Goal: Communication & Community: Answer question/provide support

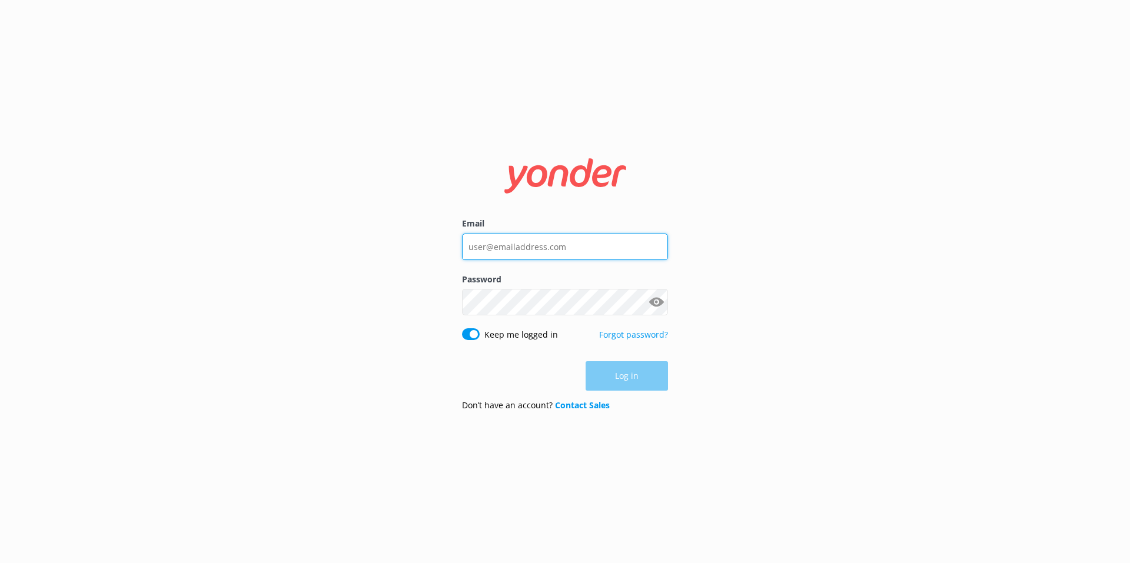
type input "[EMAIL_ADDRESS][DOMAIN_NAME]"
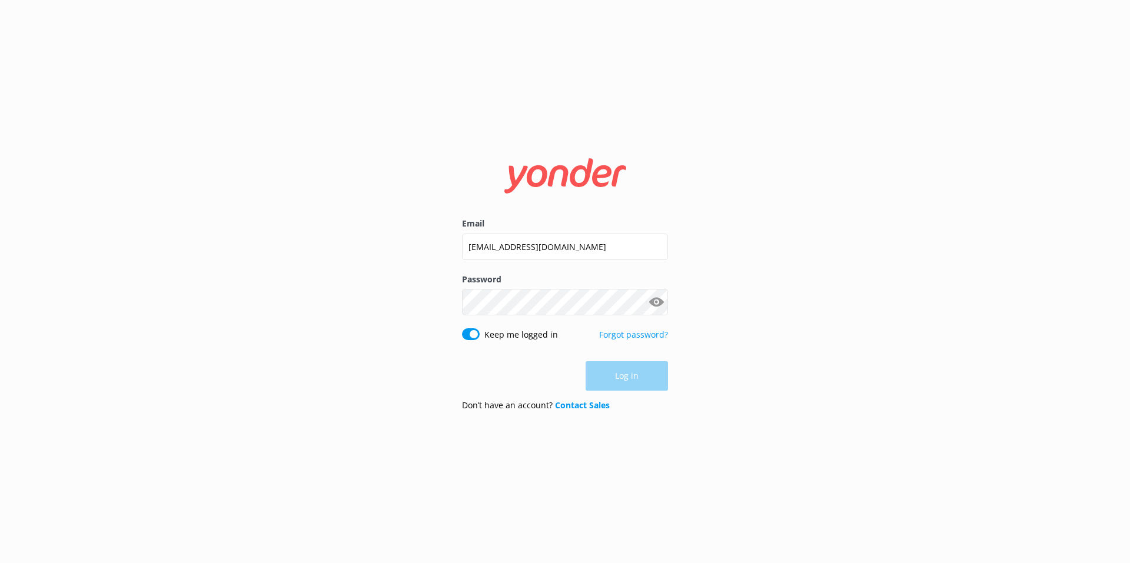
click at [646, 377] on div "Log in" at bounding box center [565, 375] width 206 height 29
click at [646, 377] on button "Log in" at bounding box center [627, 376] width 82 height 29
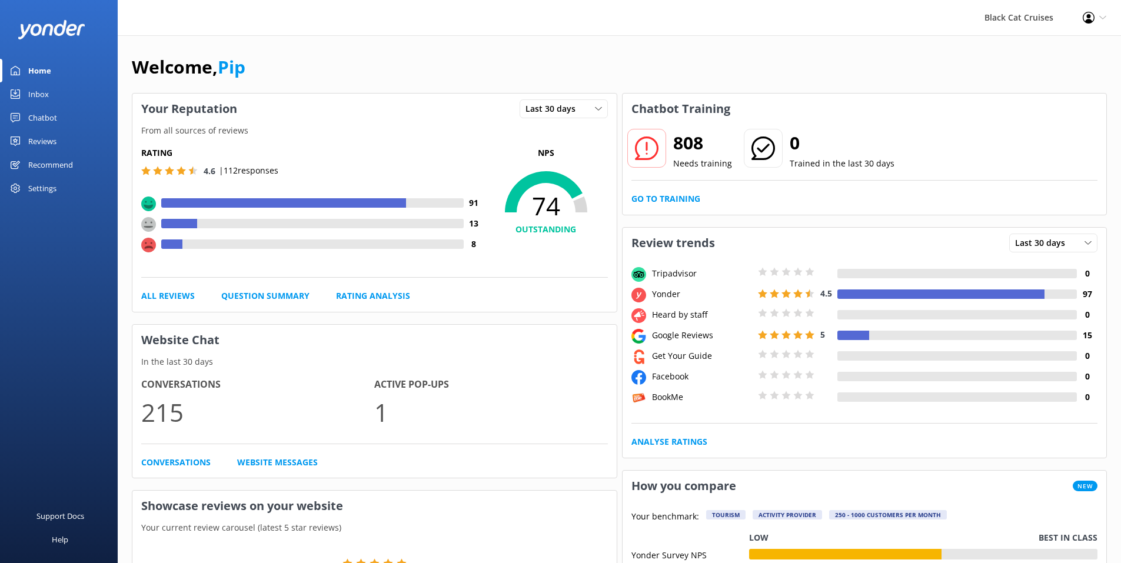
click at [38, 94] on div "Inbox" at bounding box center [38, 94] width 21 height 24
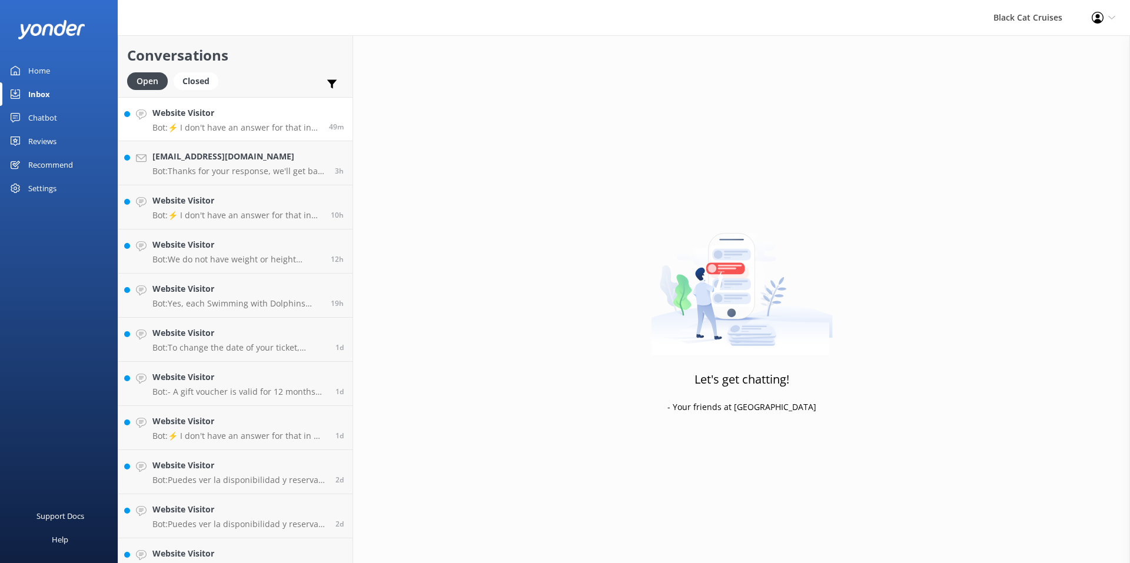
click at [211, 118] on h4 "Website Visitor" at bounding box center [236, 113] width 168 height 13
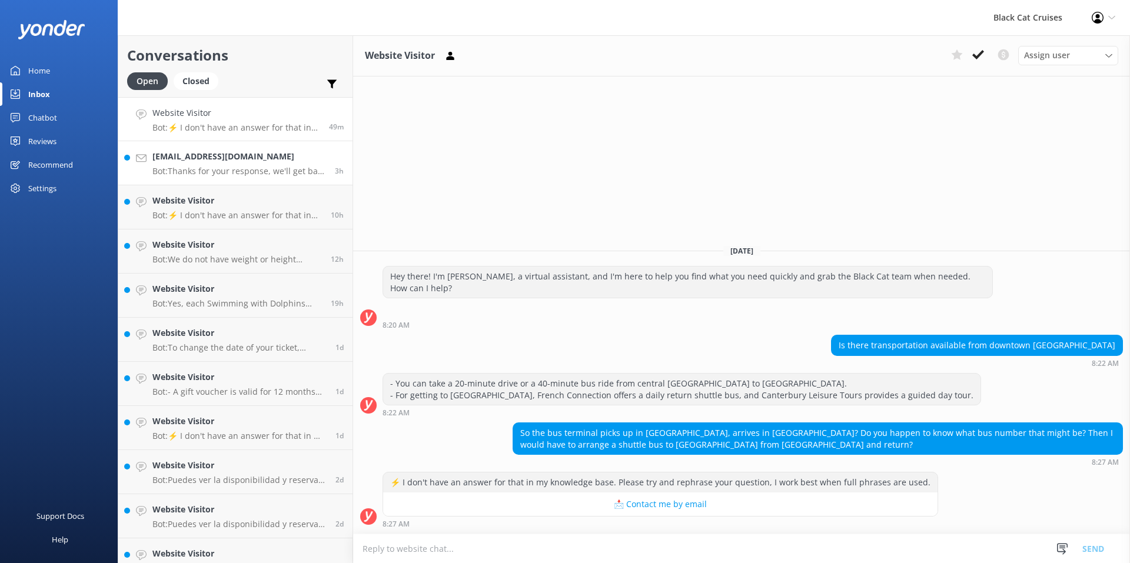
click at [231, 174] on p "Bot: Thanks for your response, we'll get back to you as soon as we can during o…" at bounding box center [239, 171] width 174 height 11
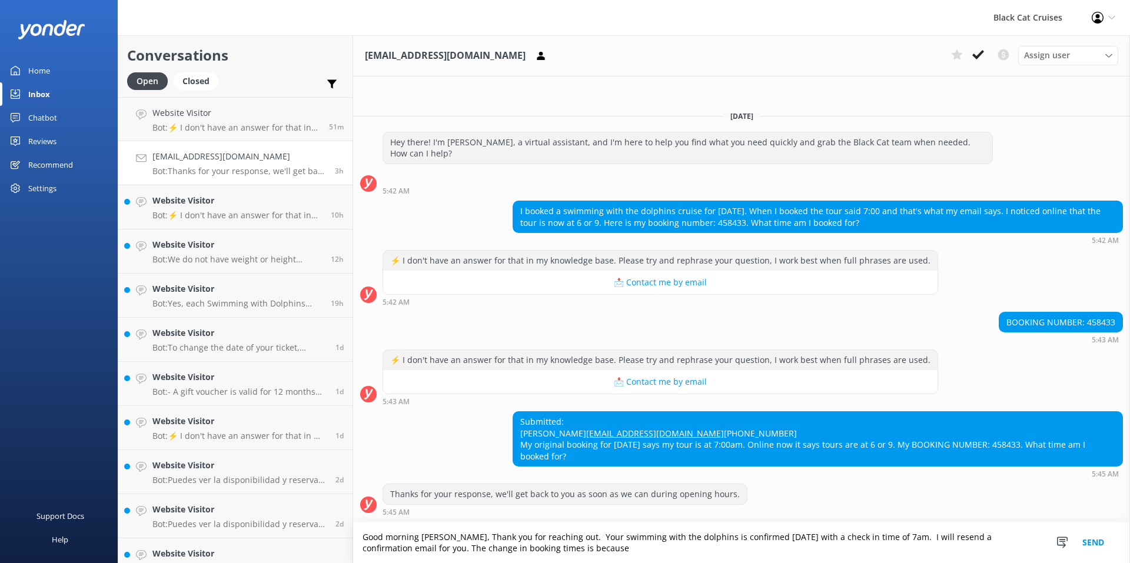
drag, startPoint x: 635, startPoint y: 553, endPoint x: 470, endPoint y: 552, distance: 164.2
click at [470, 552] on textarea "Good morning [PERSON_NAME], Thank you for reaching out. Your swimming with the …" at bounding box center [741, 543] width 777 height 41
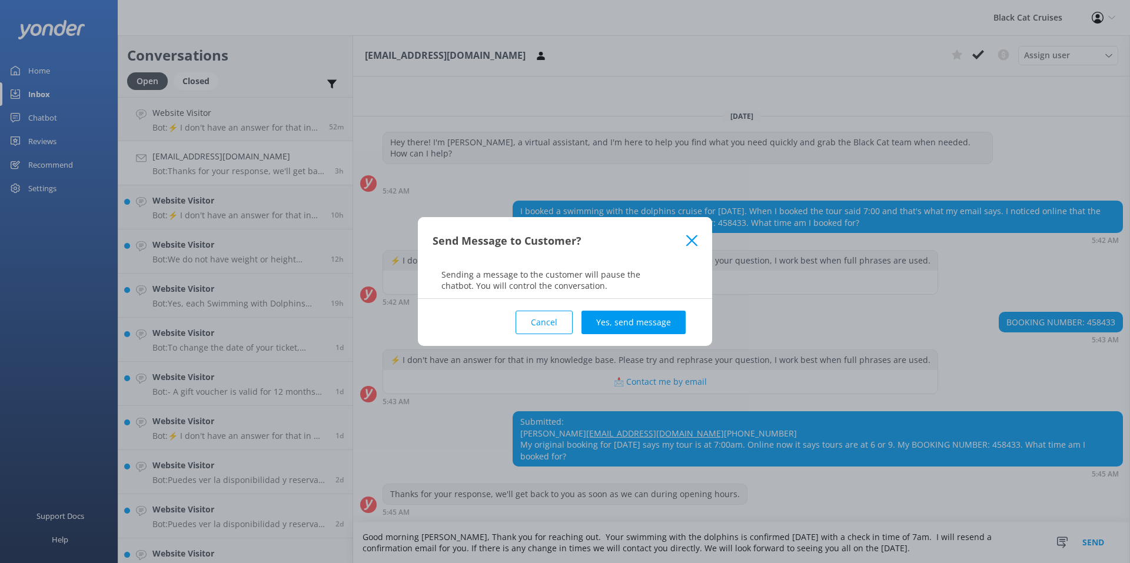
type textarea "Good morning [PERSON_NAME], Thank you for reaching out. Your swimming with the …"
click at [690, 242] on use at bounding box center [691, 240] width 11 height 11
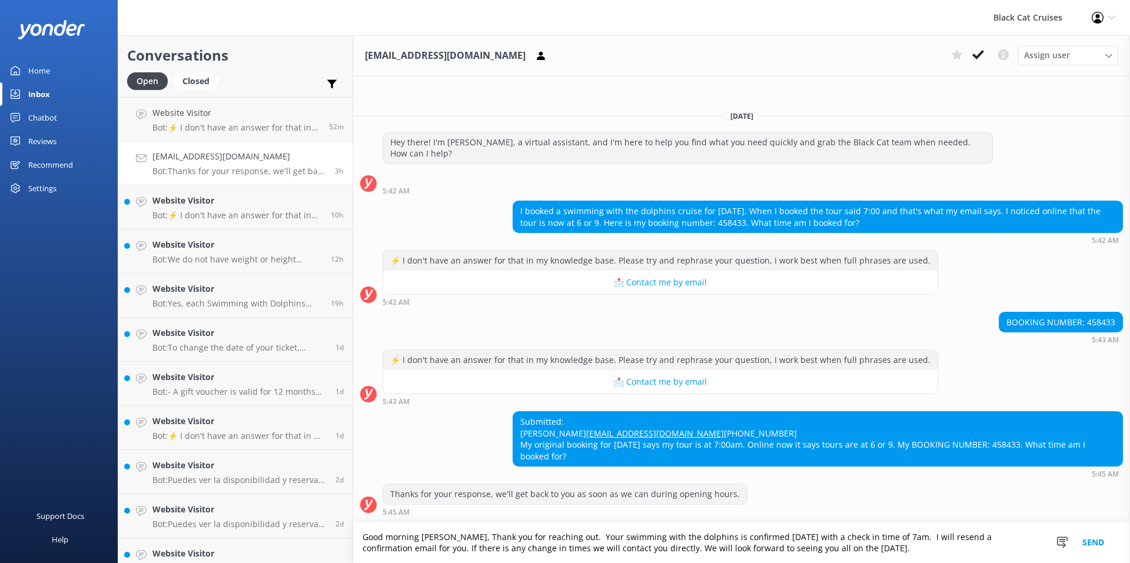
click at [1088, 542] on button "Send" at bounding box center [1093, 543] width 44 height 41
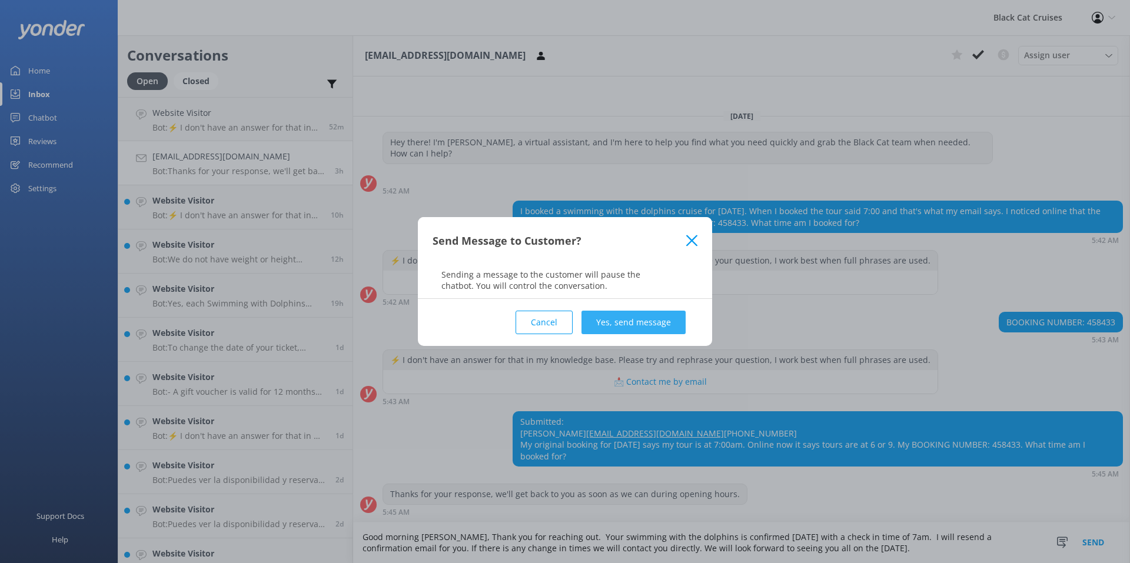
click at [669, 325] on button "Yes, send message" at bounding box center [634, 323] width 104 height 24
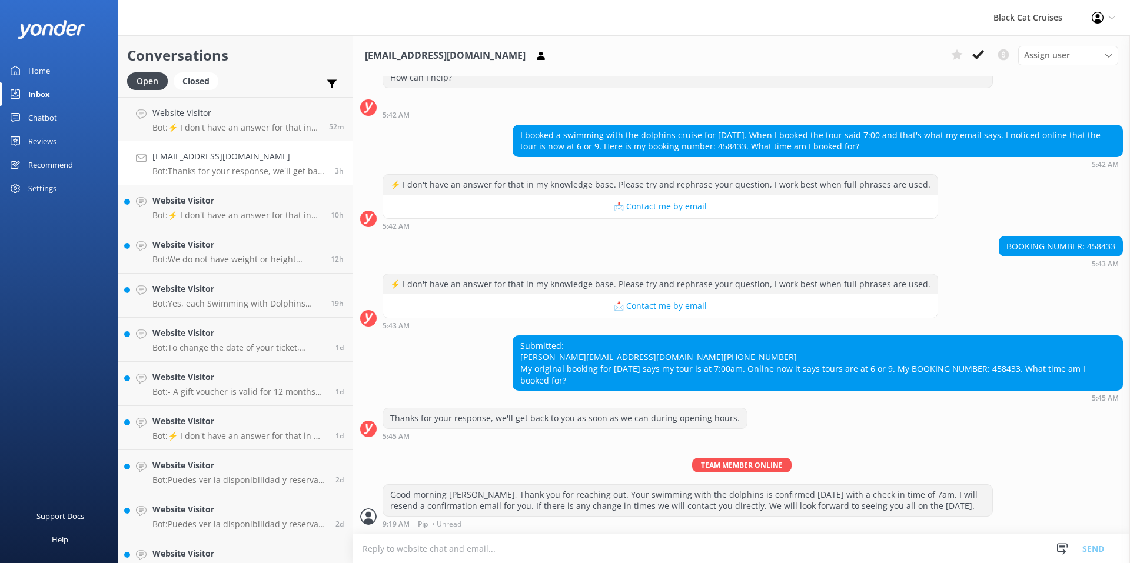
scroll to position [75, 0]
